Goal: Information Seeking & Learning: Learn about a topic

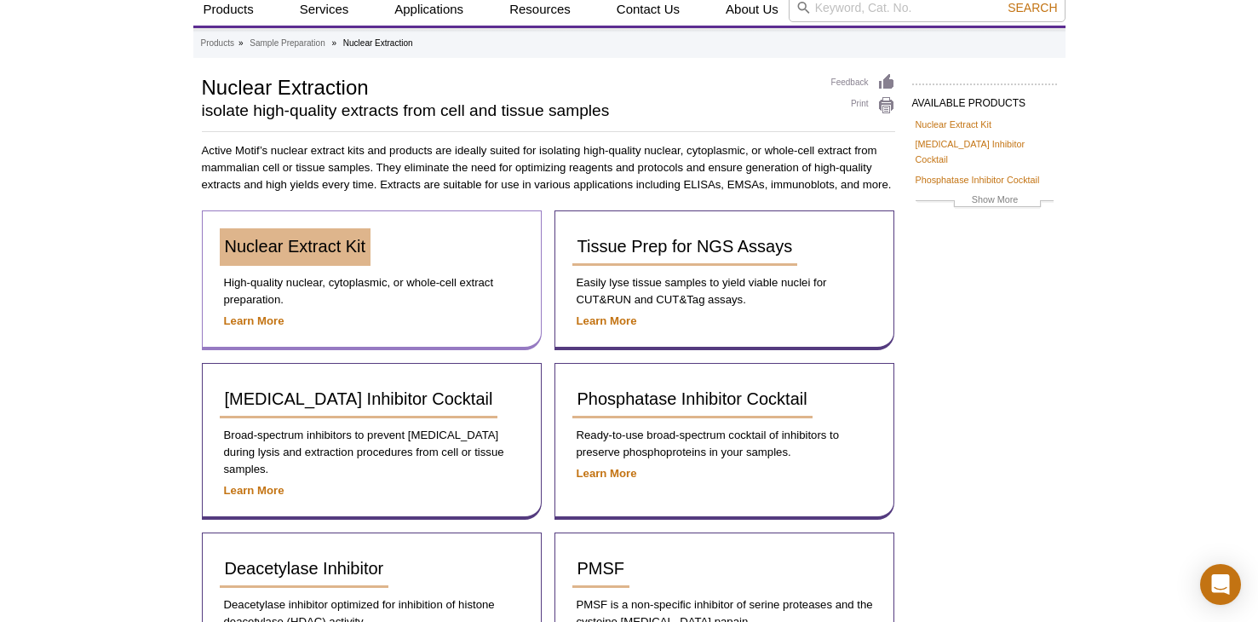
scroll to position [85, 0]
click at [295, 252] on span "Nuclear Extract Kit" at bounding box center [295, 245] width 141 height 19
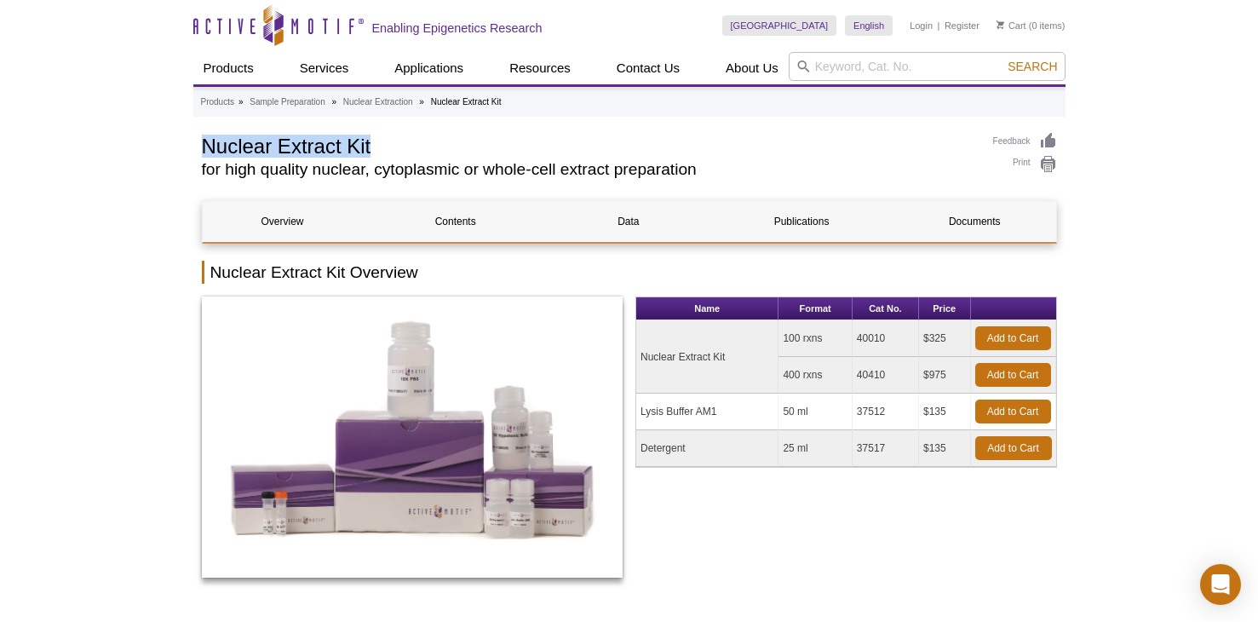
drag, startPoint x: 200, startPoint y: 147, endPoint x: 378, endPoint y: 144, distance: 178.1
copy h1 "Nuclear Extract Kit"
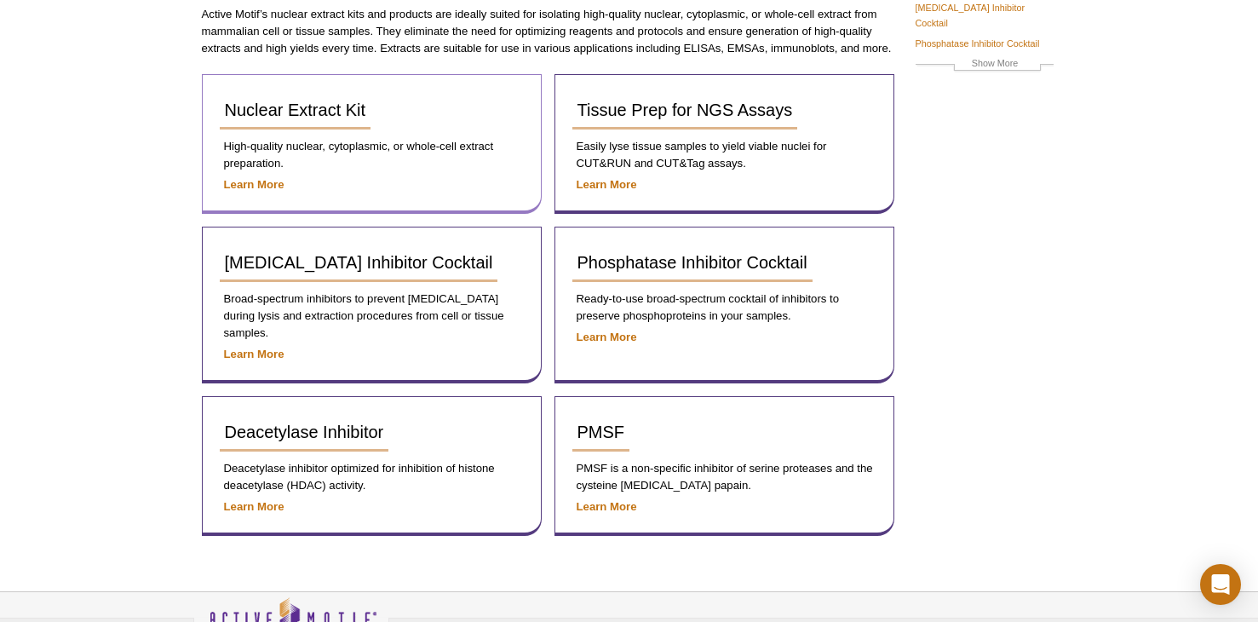
scroll to position [41, 0]
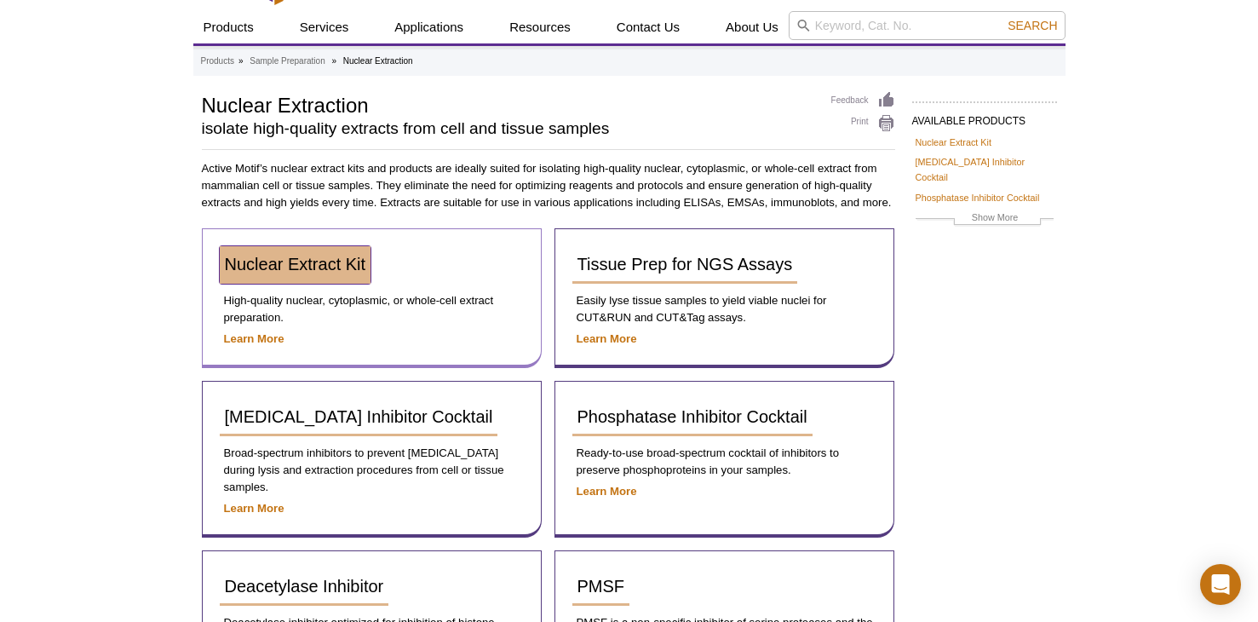
click at [276, 271] on span "Nuclear Extract Kit" at bounding box center [295, 264] width 141 height 19
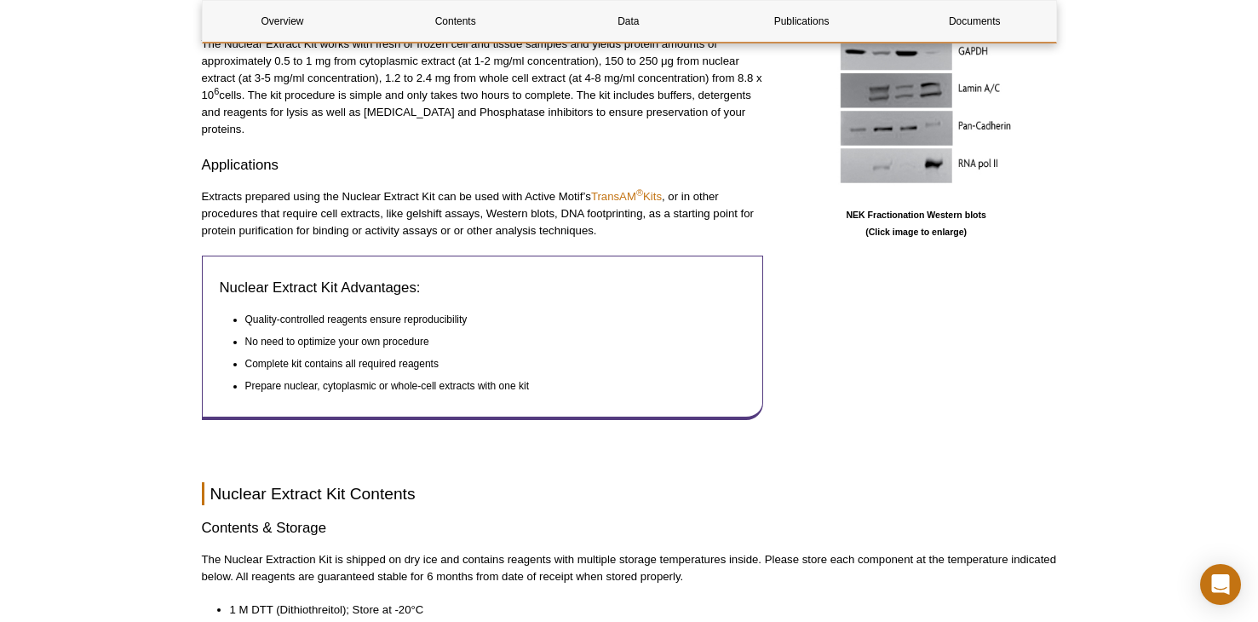
scroll to position [426, 0]
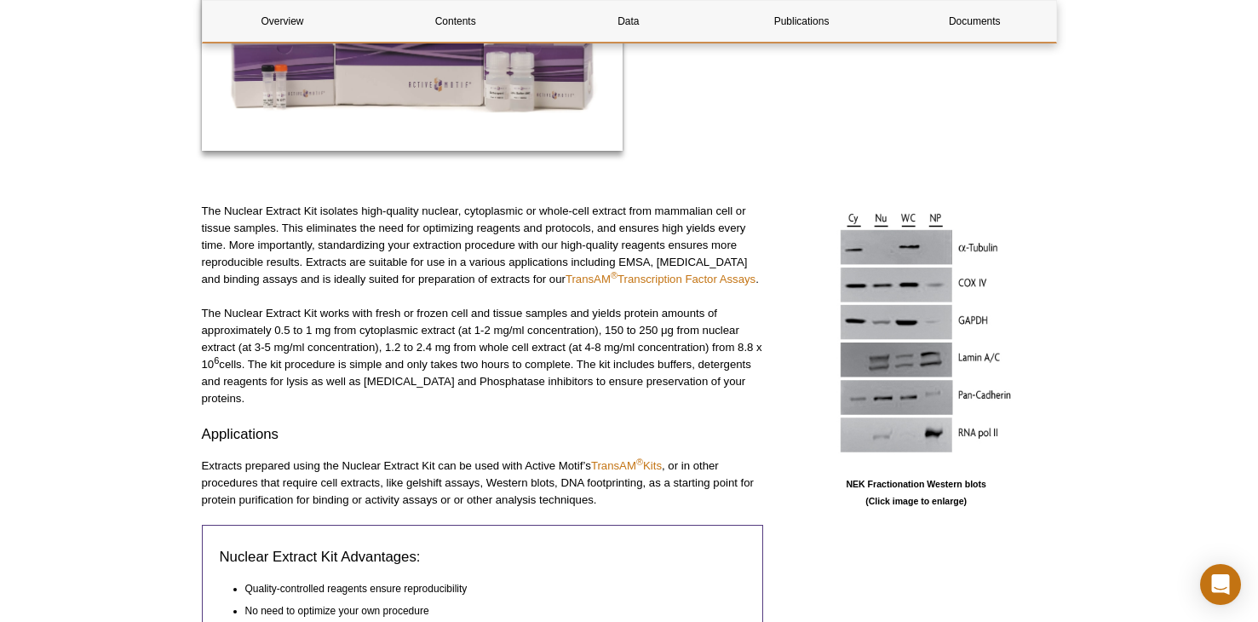
click at [388, 246] on p "The Nuclear Extract Kit isolates high-quality nuclear, cytoplasmic or whole-cel…" at bounding box center [482, 245] width 561 height 85
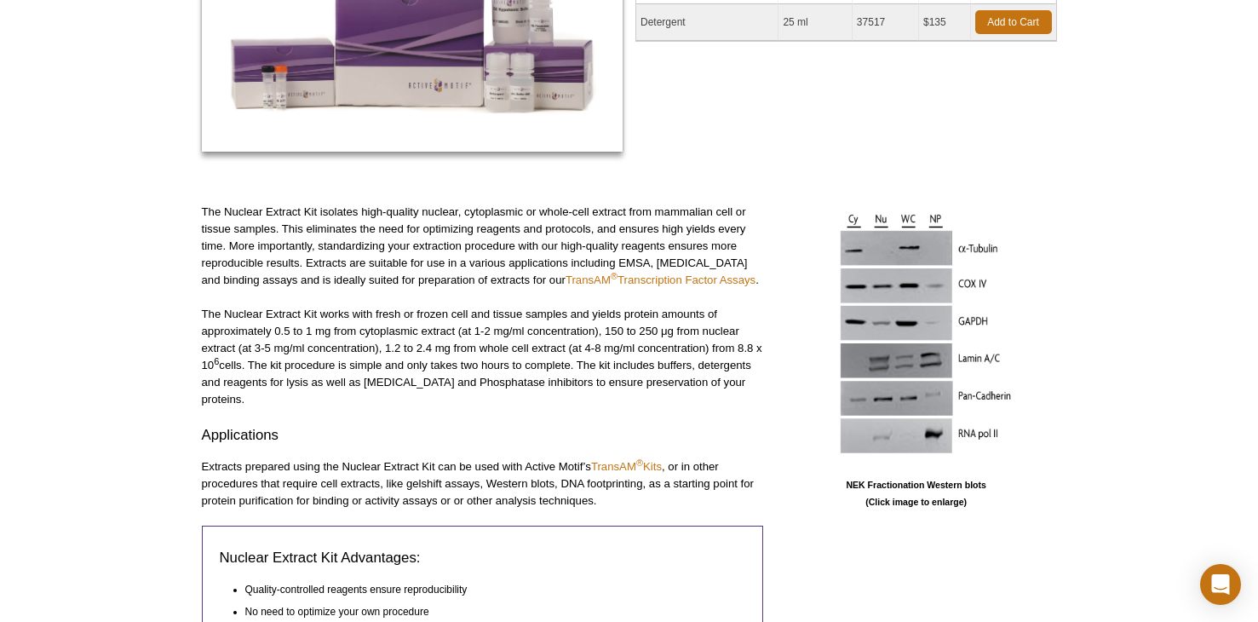
scroll to position [0, 0]
